Goal: Communication & Community: Answer question/provide support

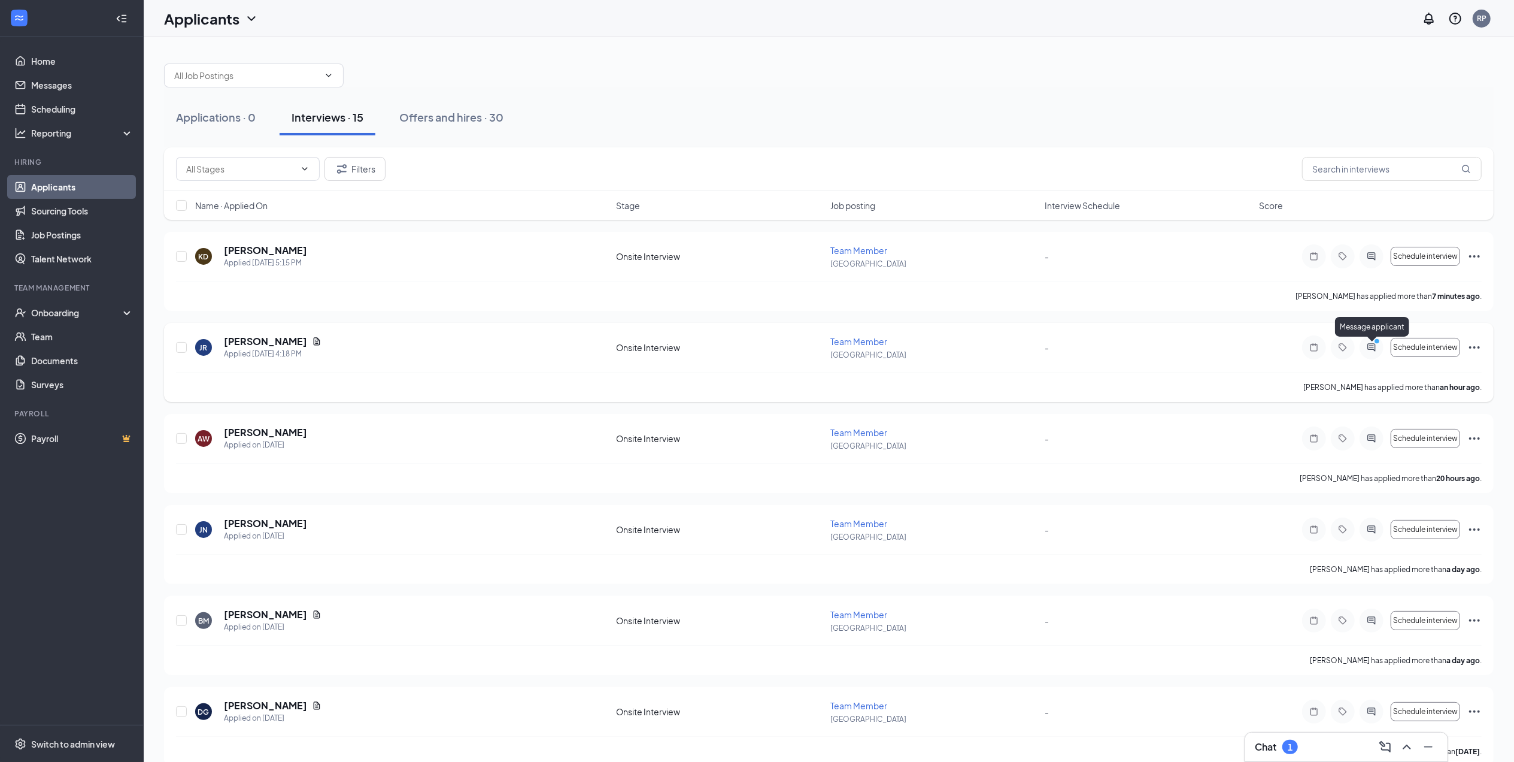
click at [1372, 345] on icon "PrimaryDot" at bounding box center [1379, 343] width 14 height 10
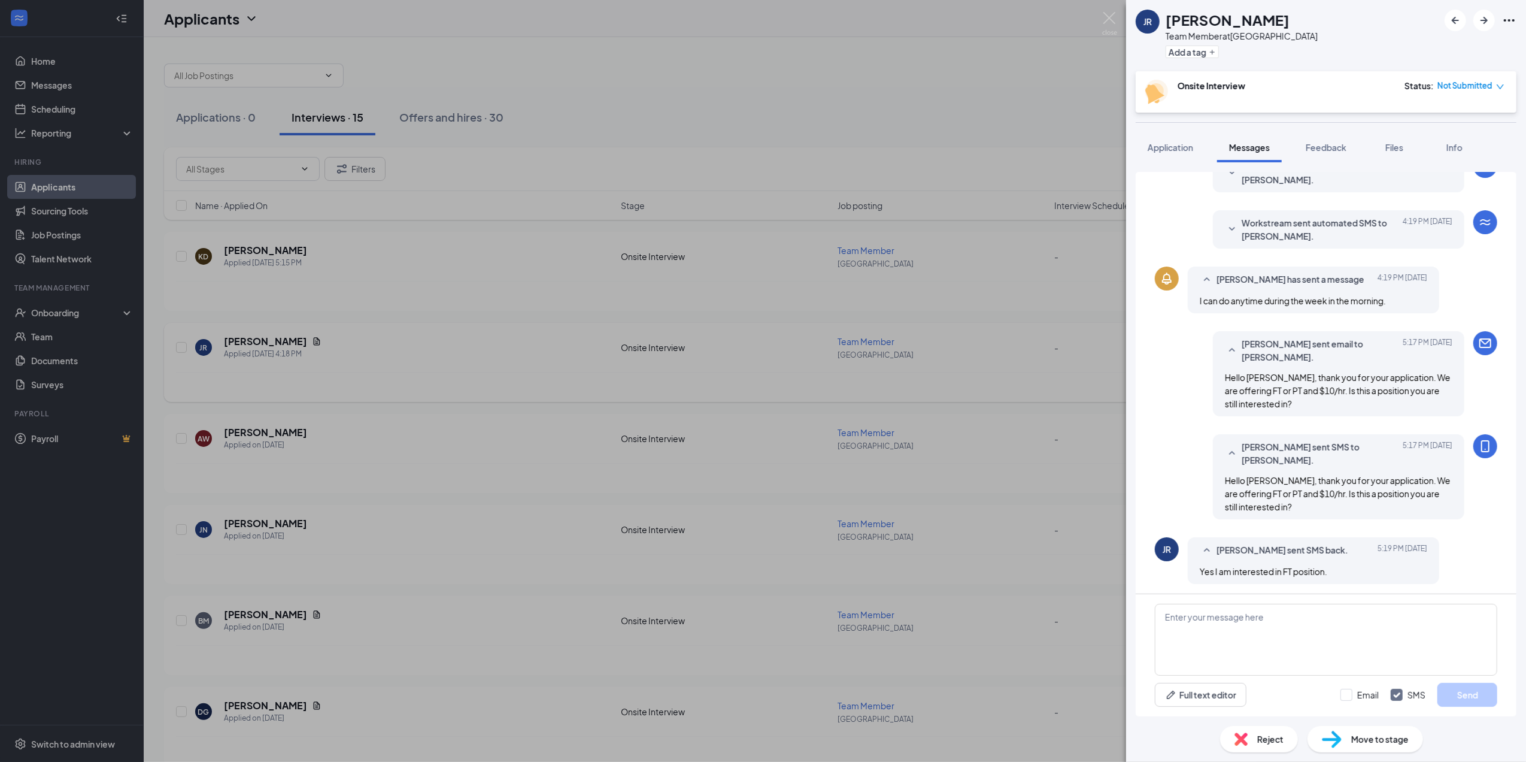
scroll to position [212, 0]
click at [1218, 623] on textarea at bounding box center [1326, 639] width 342 height 72
click at [1164, 146] on span "Application" at bounding box center [1171, 147] width 46 height 11
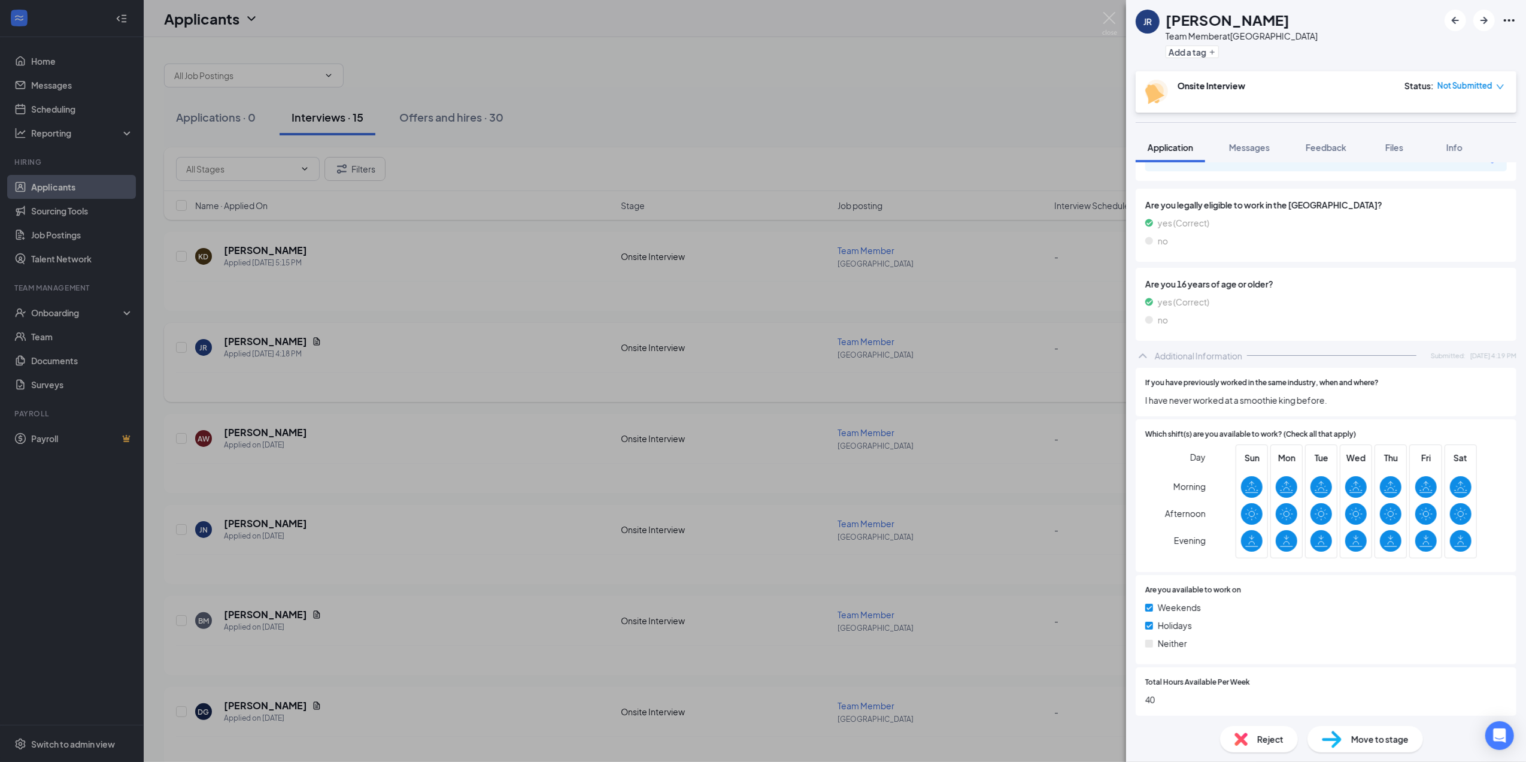
scroll to position [386, 0]
click at [1248, 142] on span "Messages" at bounding box center [1249, 147] width 41 height 11
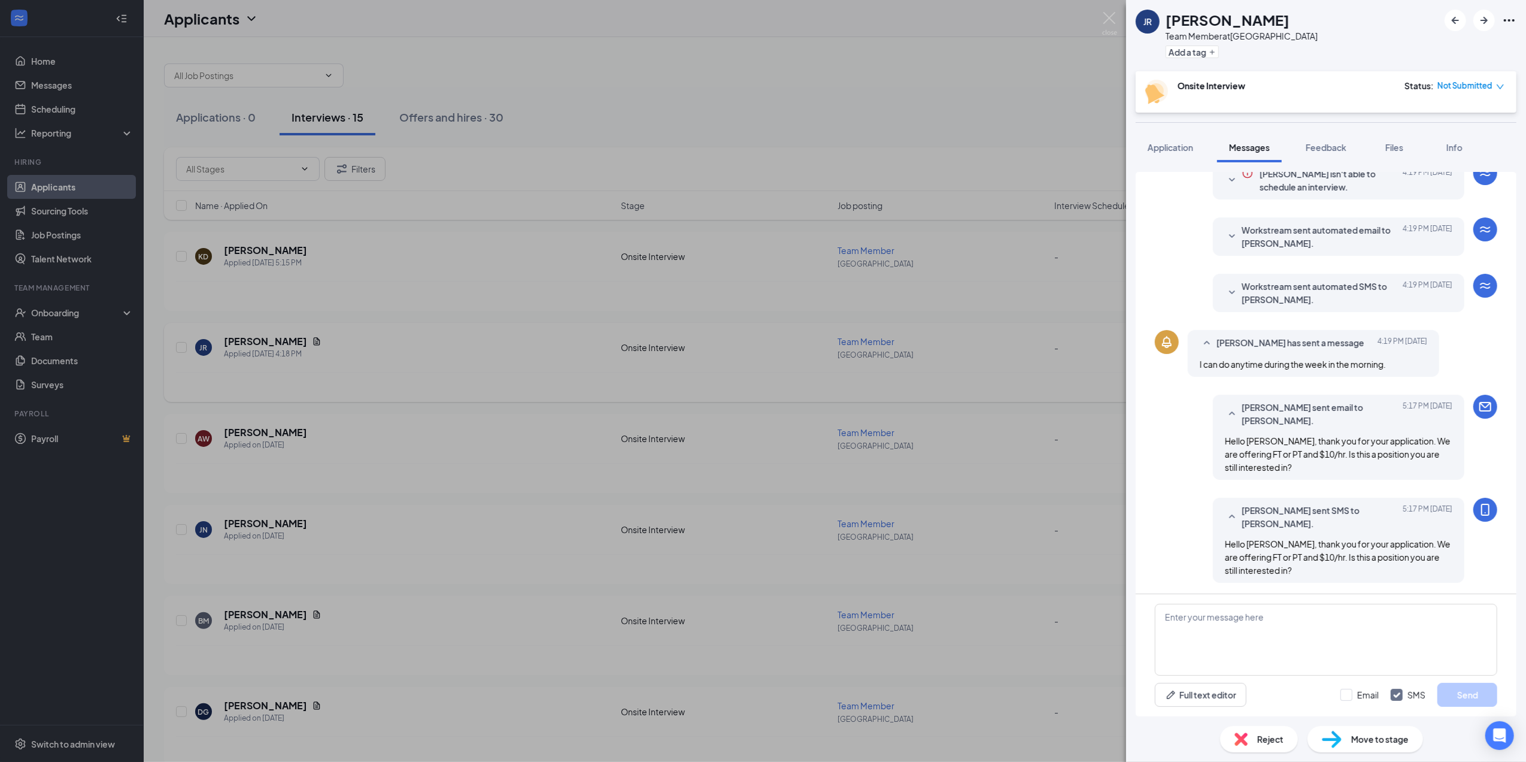
scroll to position [212, 0]
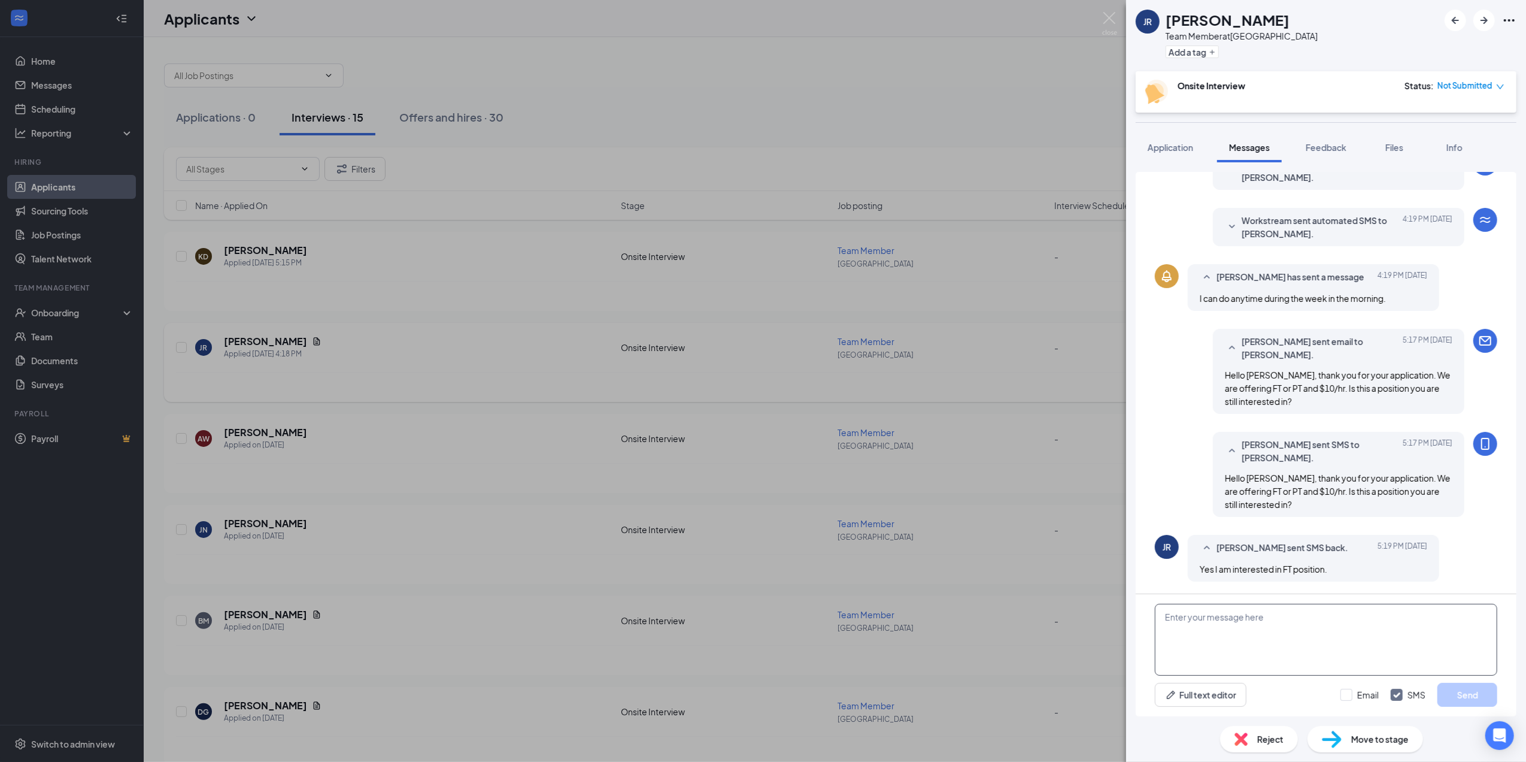
click at [1194, 618] on textarea at bounding box center [1326, 639] width 342 height 72
type textarea "Ok great. Would you be able to come in for an interview [DATE] at 1pm?"
click at [1361, 690] on input "Email" at bounding box center [1359, 695] width 38 height 12
checkbox input "true"
click at [1492, 690] on button "Send" at bounding box center [1467, 695] width 60 height 24
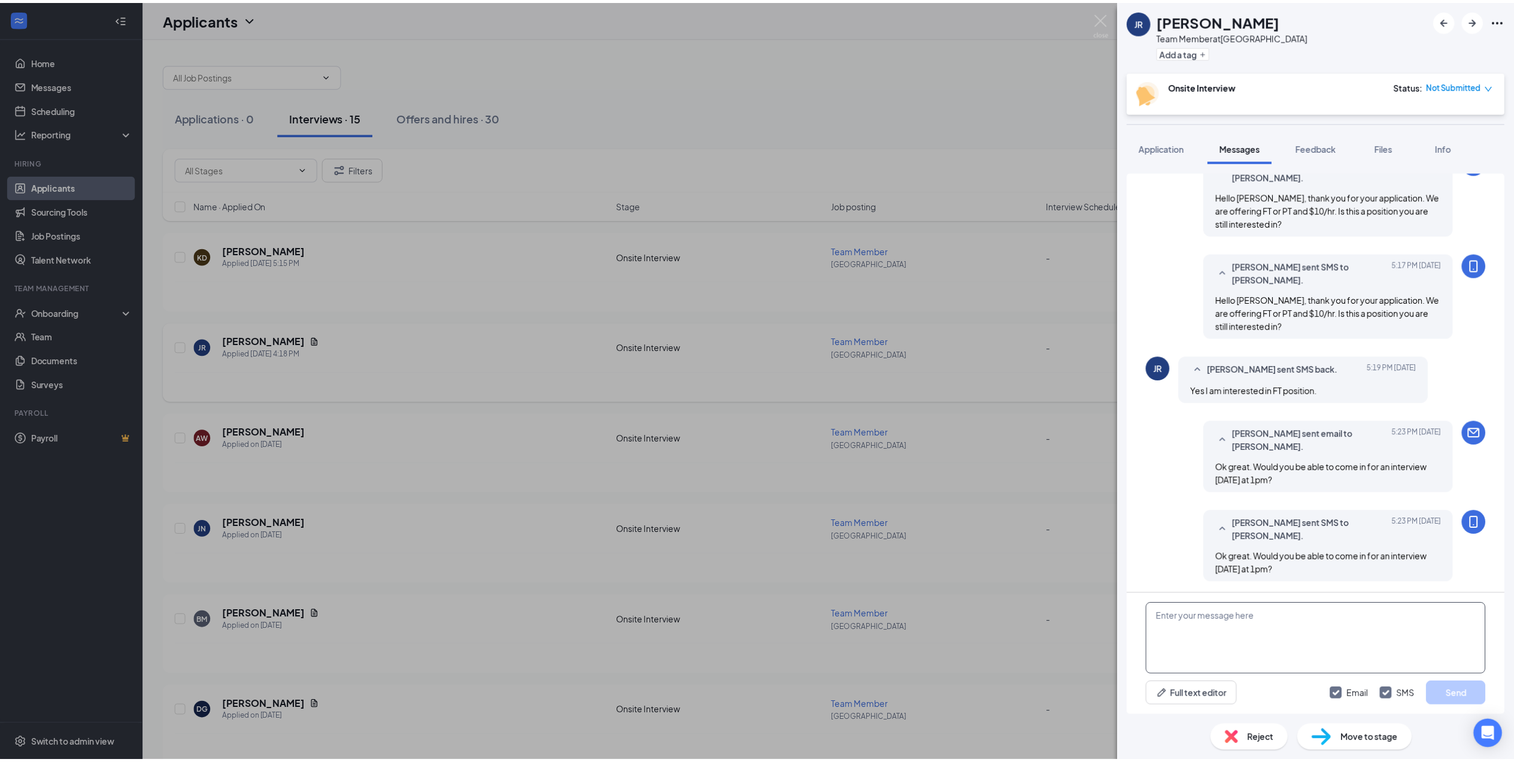
scroll to position [392, 0]
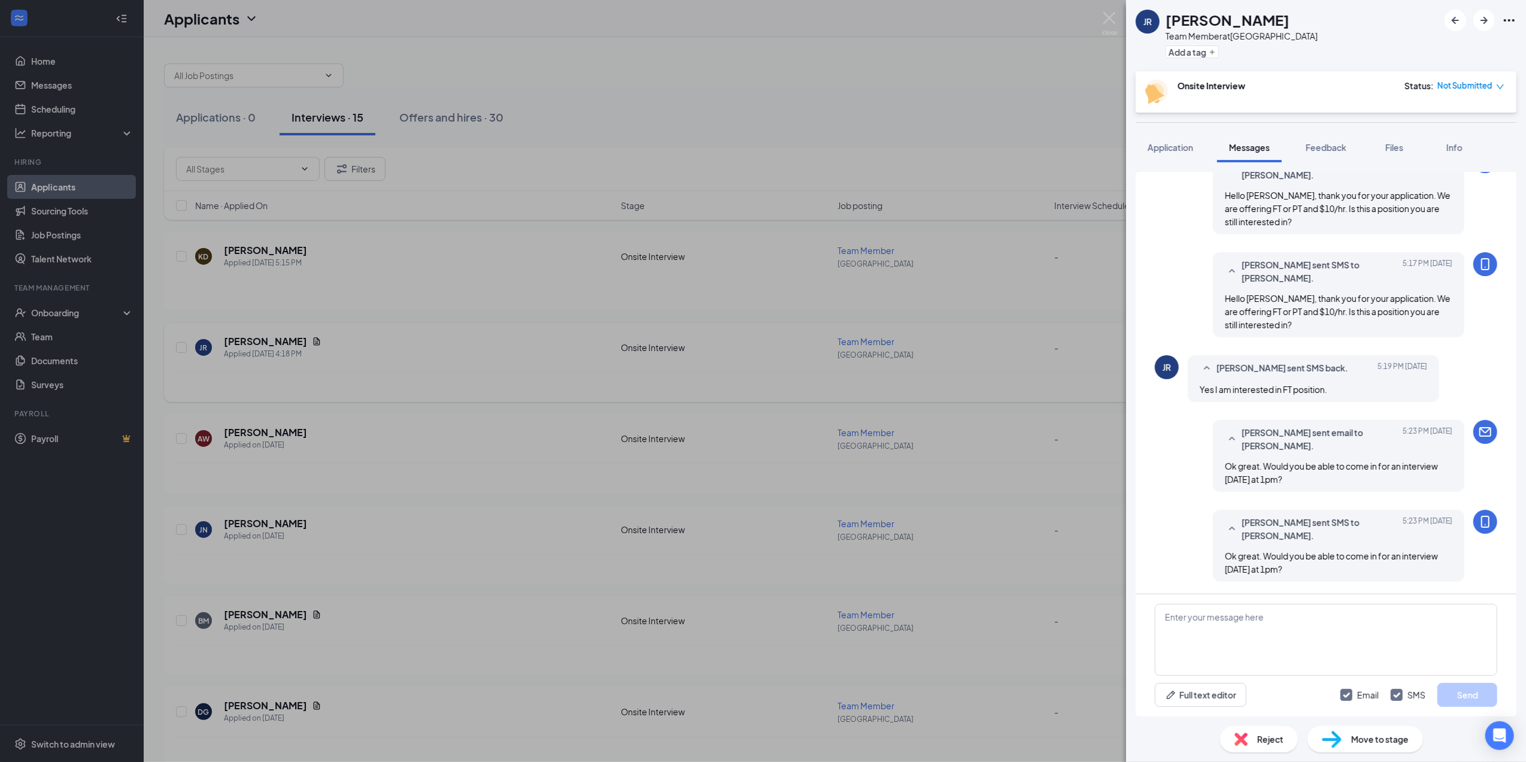
click at [72, 197] on div "JR [PERSON_NAME] Team Member at [GEOGRAPHIC_DATA] Add a tag Onsite Interview St…" at bounding box center [763, 381] width 1526 height 762
